Goal: Information Seeking & Learning: Learn about a topic

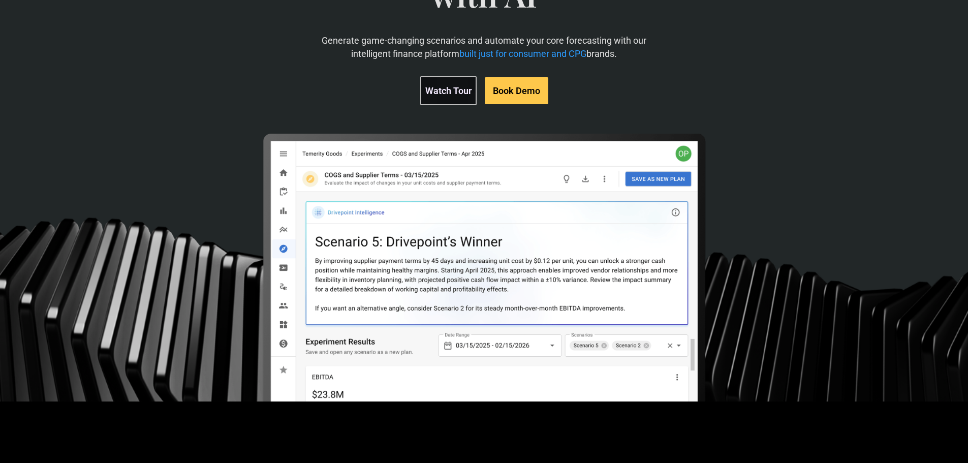
scroll to position [204, 0]
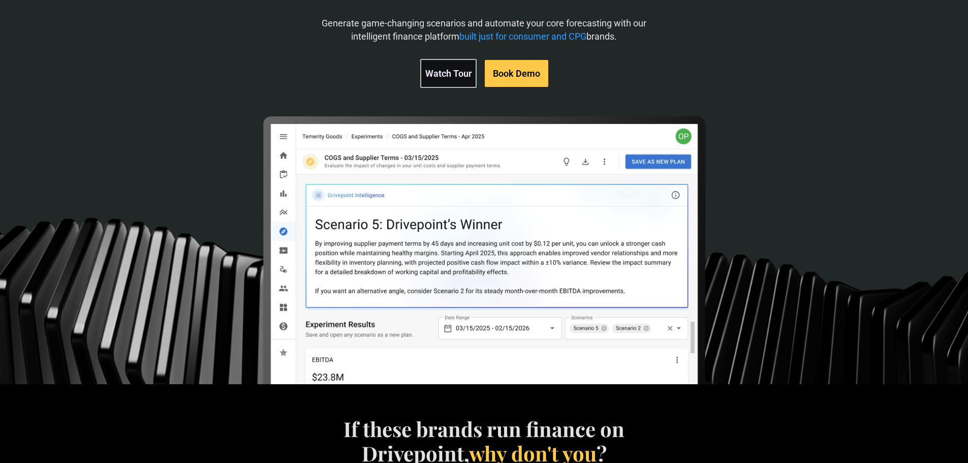
click at [442, 72] on link "Watch Tour" at bounding box center [448, 73] width 56 height 29
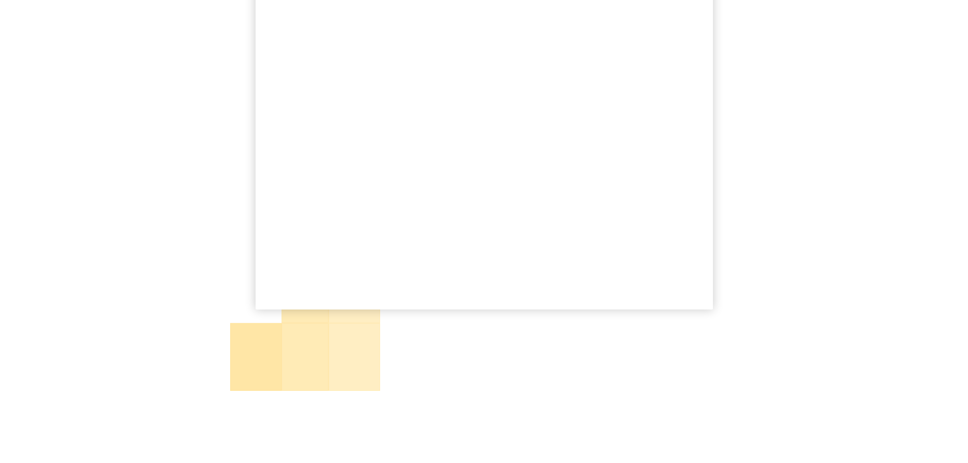
scroll to position [152, 0]
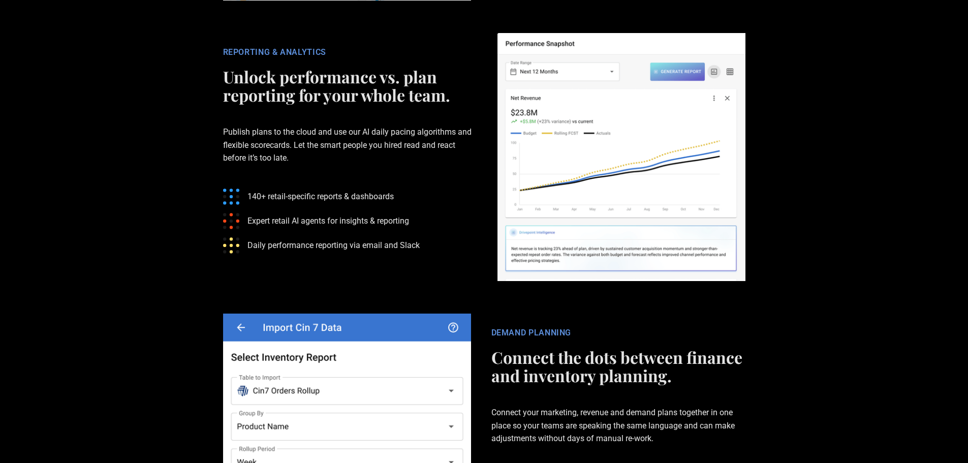
scroll to position [2388, 0]
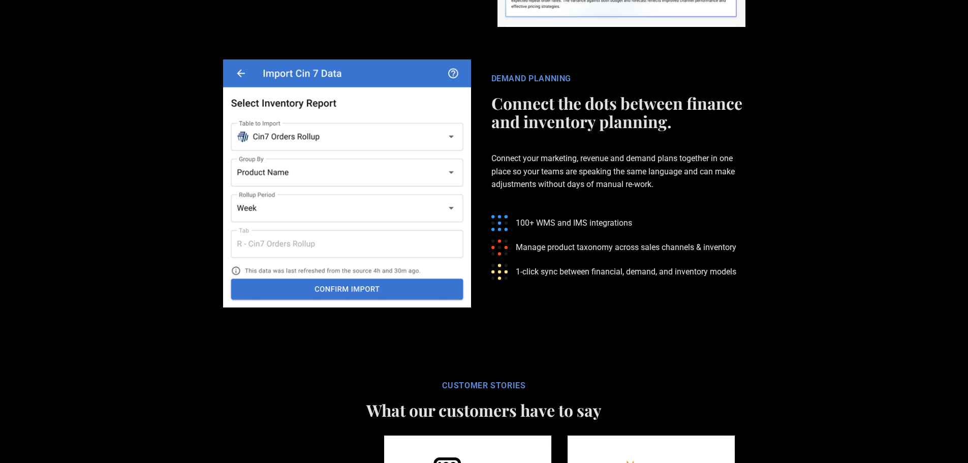
click at [848, 146] on section "DEMAND PLANNING Connect the dots between finance and inventory planning. Connec…" at bounding box center [484, 183] width 968 height 280
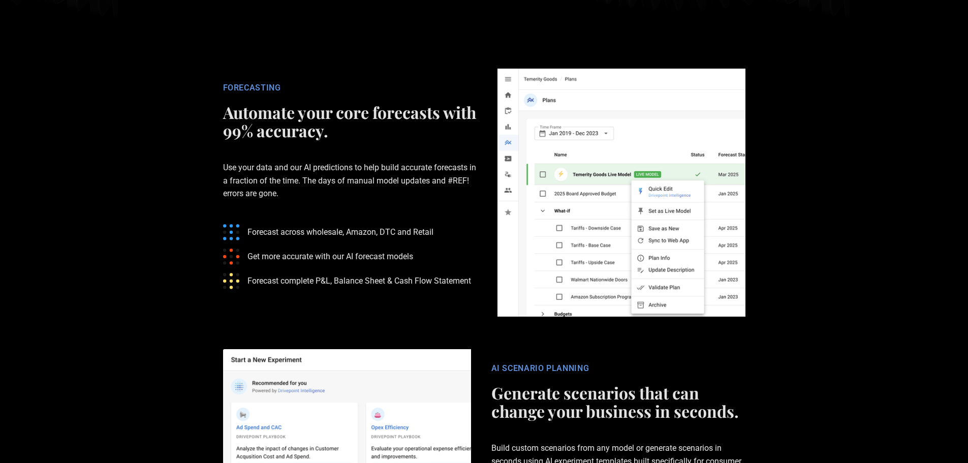
scroll to position [1575, 0]
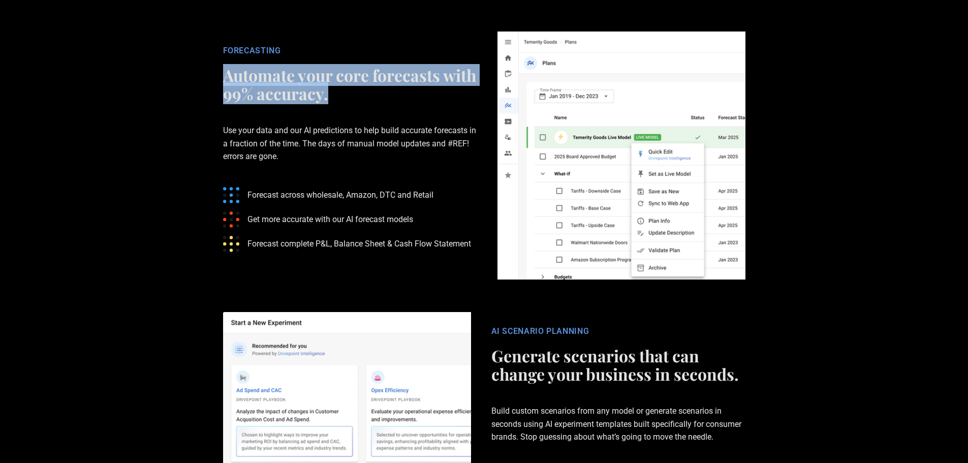
drag, startPoint x: 223, startPoint y: 150, endPoint x: 377, endPoint y: 171, distance: 155.3
click at [375, 103] on h2 "Automate your core forecasts with 99% accuracy." at bounding box center [350, 84] width 254 height 37
click at [378, 103] on h2 "Automate your core forecasts with 99% accuracy." at bounding box center [350, 84] width 254 height 37
drag, startPoint x: 375, startPoint y: 184, endPoint x: 159, endPoint y: 153, distance: 217.5
click at [159, 153] on section "FORECASTING Automate your core forecasts with 99% accuracy. Use your data and o…" at bounding box center [484, 155] width 968 height 280
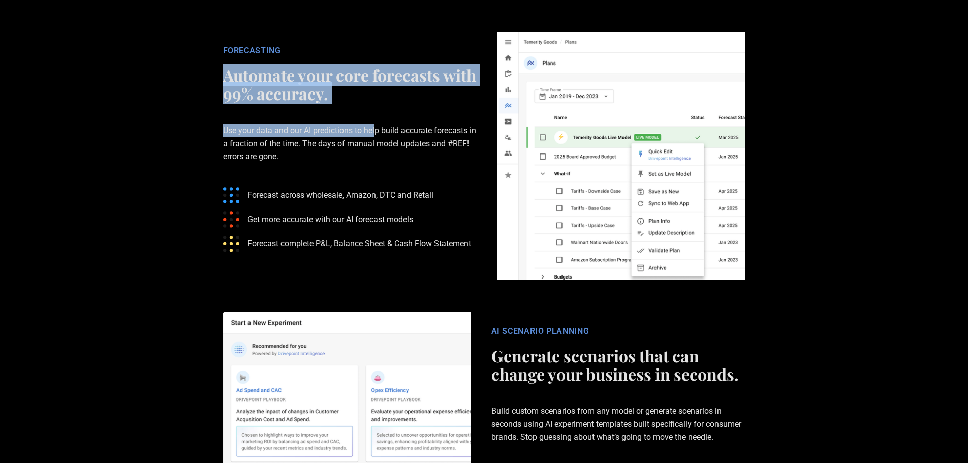
click at [172, 157] on section "FORECASTING Automate your core forecasts with 99% accuracy. Use your data and o…" at bounding box center [484, 155] width 968 height 280
drag, startPoint x: 221, startPoint y: 143, endPoint x: 382, endPoint y: 170, distance: 163.3
click at [381, 170] on div "FORECASTING Automate your core forecasts with 99% accuracy. Use your data and o…" at bounding box center [350, 155] width 274 height 219
click at [382, 103] on h2 "Automate your core forecasts with 99% accuracy." at bounding box center [350, 84] width 254 height 37
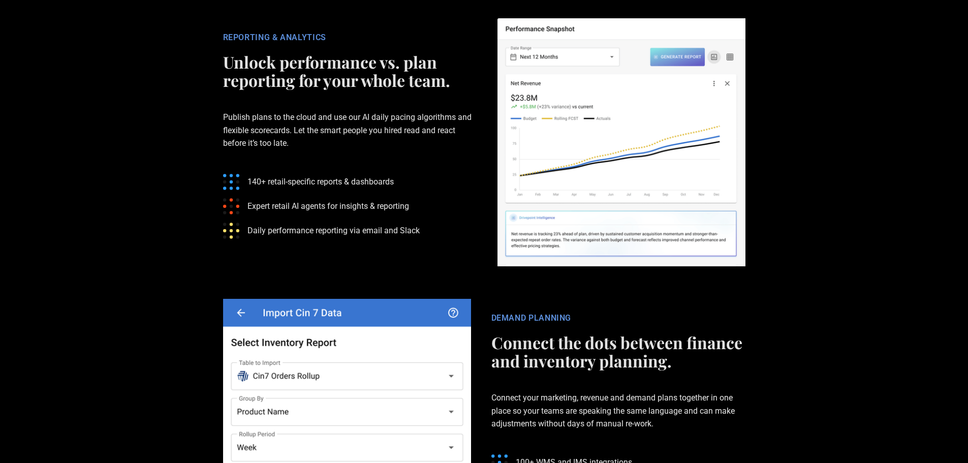
scroll to position [2337, 0]
